Goal: Transaction & Acquisition: Purchase product/service

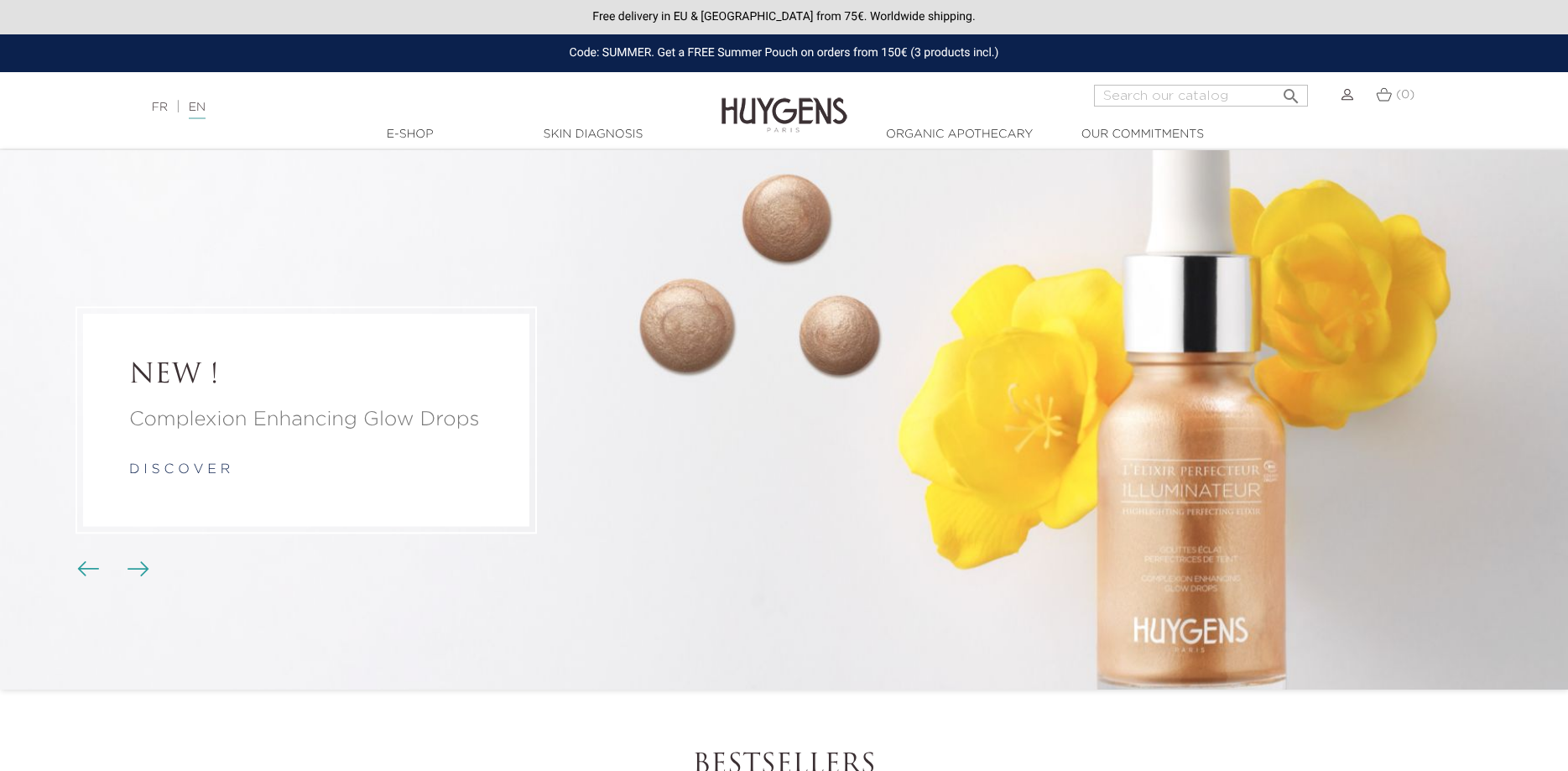
click at [202, 469] on link "d i s c o v e r" at bounding box center [179, 469] width 101 height 13
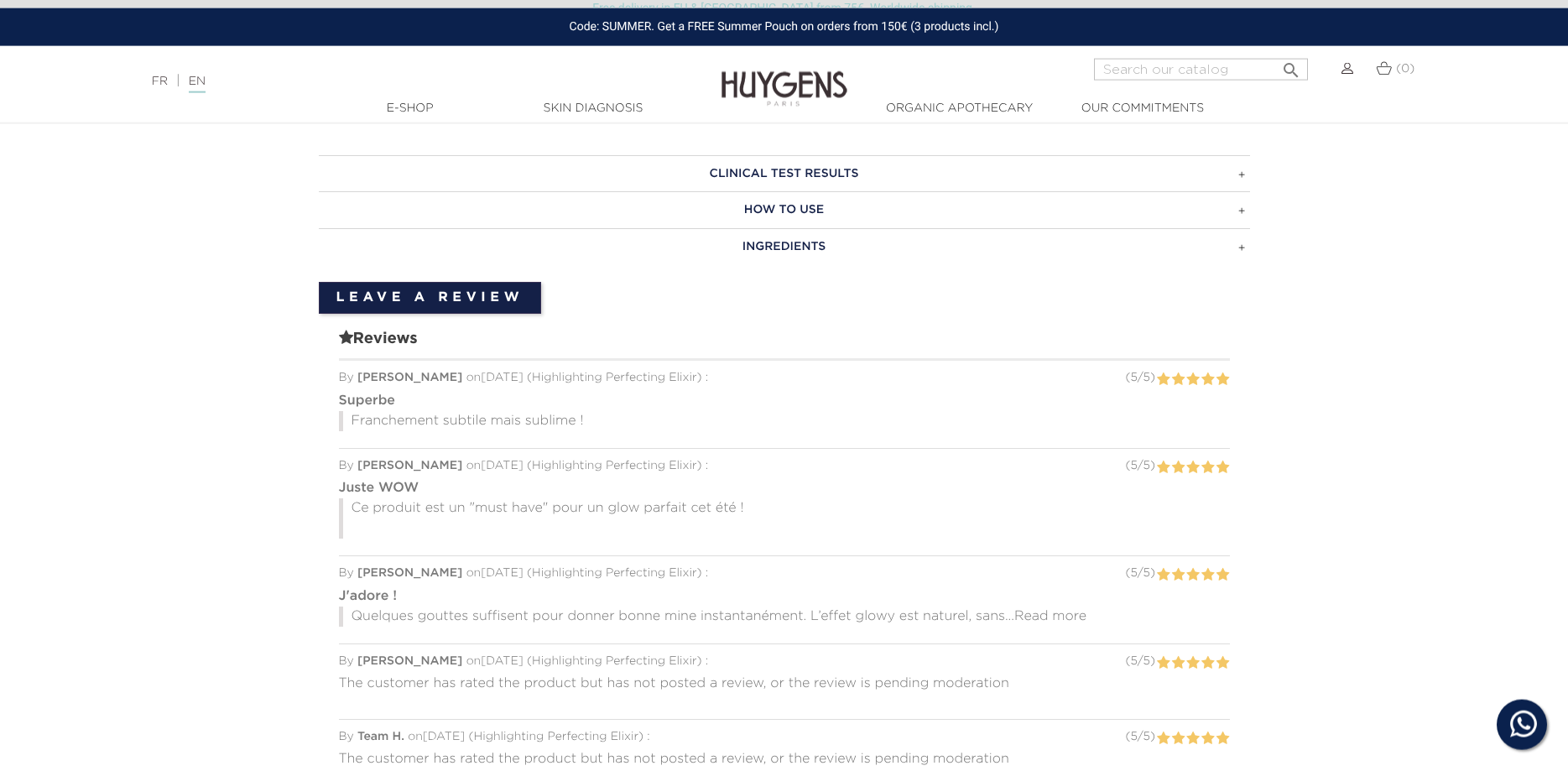
scroll to position [1036, 0]
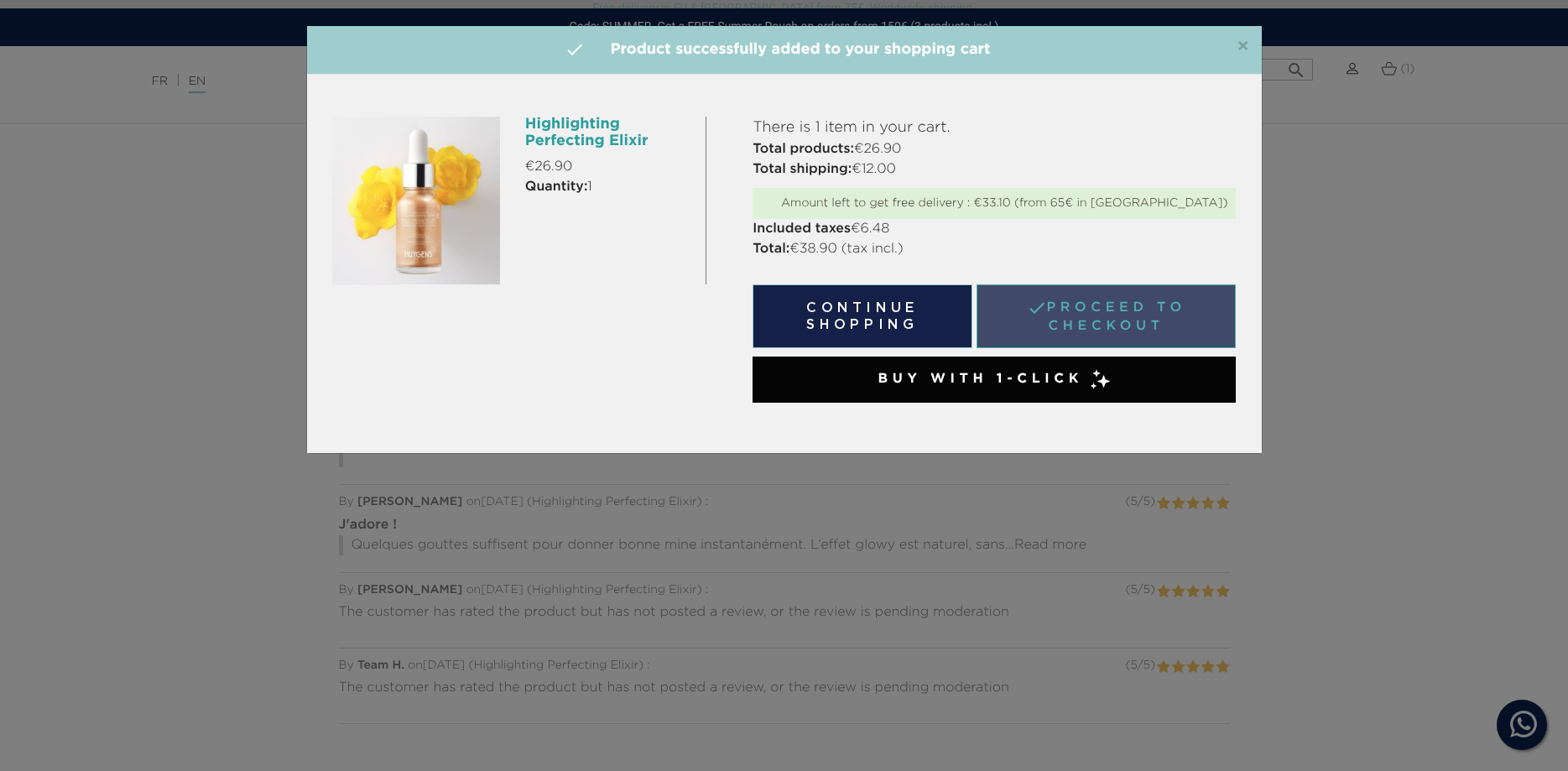
click at [1046, 295] on link " Proceed to checkout" at bounding box center [1107, 316] width 260 height 64
